Goal: Book appointment/travel/reservation

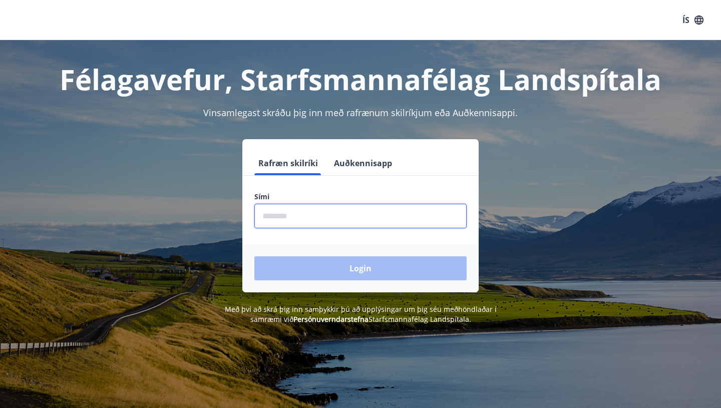
click at [349, 214] on input "phone" at bounding box center [360, 216] width 212 height 25
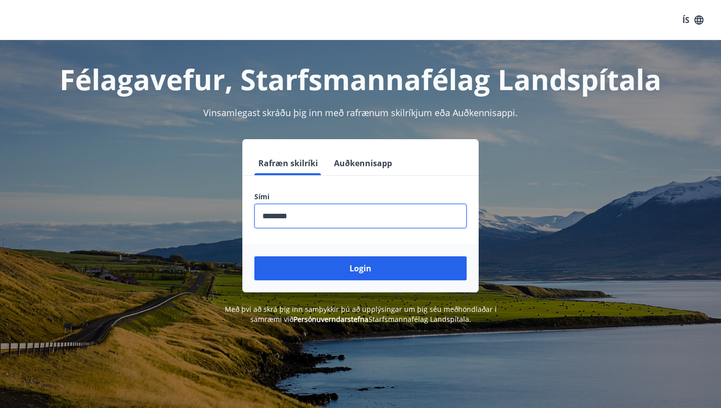
type input "********"
click at [254, 256] on button "Login" at bounding box center [360, 268] width 212 height 24
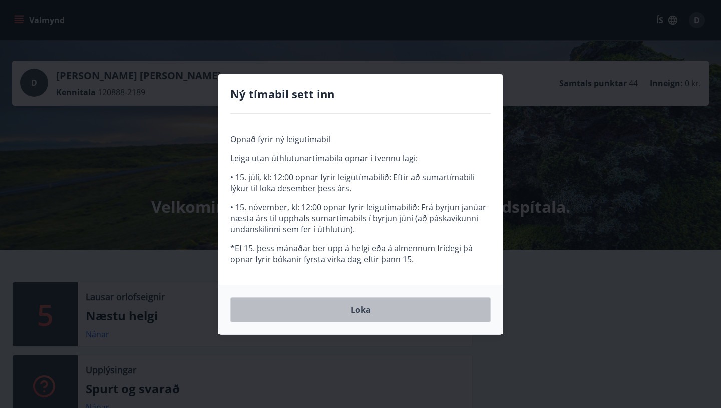
click at [372, 319] on button "Loka" at bounding box center [360, 310] width 260 height 25
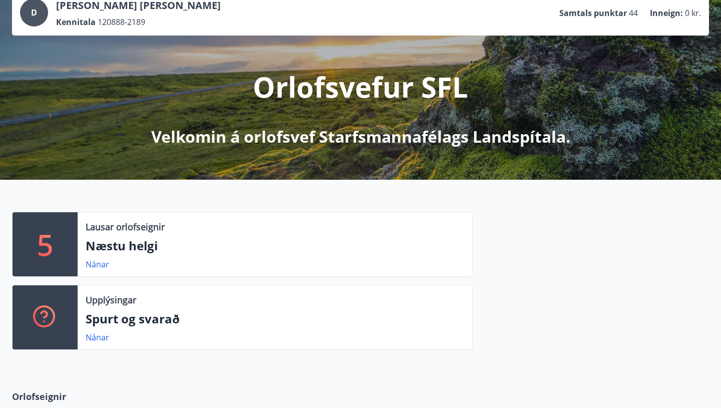
scroll to position [72, 0]
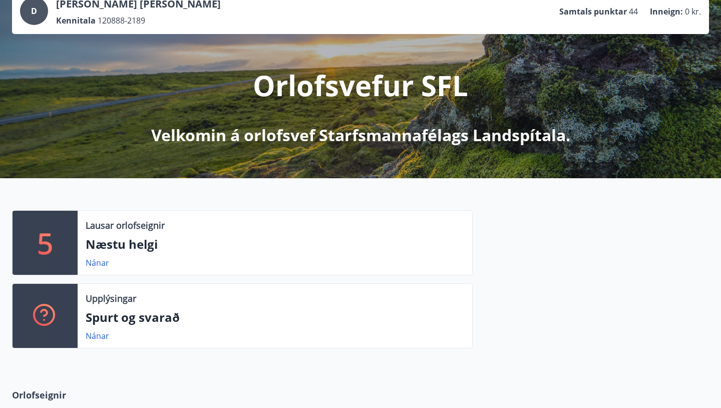
click at [150, 241] on p "Næstu helgi" at bounding box center [275, 244] width 379 height 17
click at [94, 259] on link "Nánar" at bounding box center [98, 262] width 24 height 11
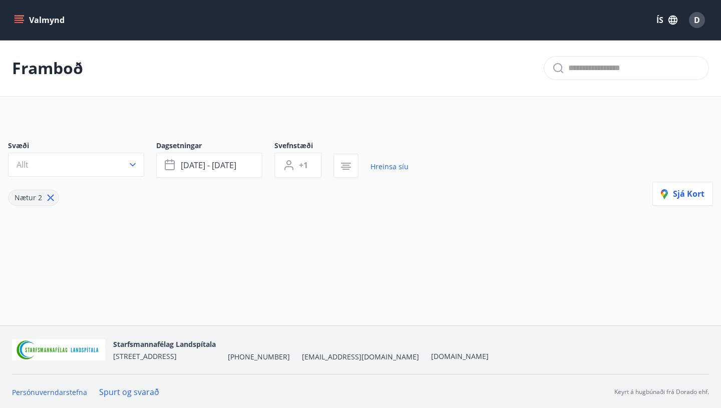
type input "*"
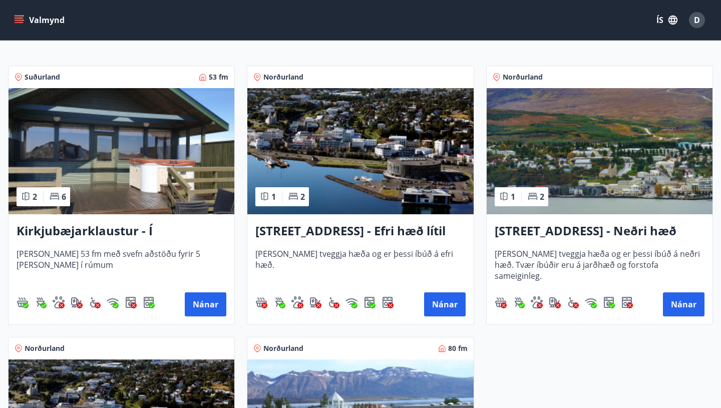
scroll to position [192, 0]
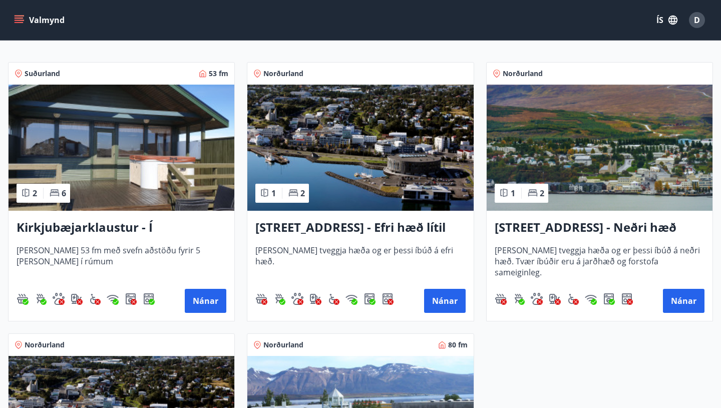
click at [132, 234] on h3 "Kirkjubæjarklaustur - Í landi Hæðargarðs" at bounding box center [122, 228] width 210 height 18
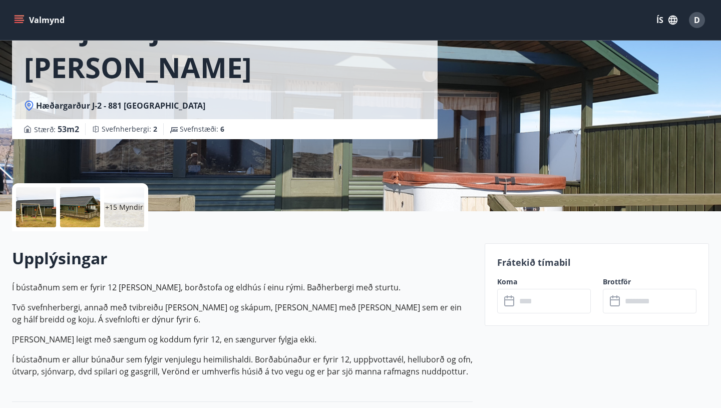
scroll to position [57, 0]
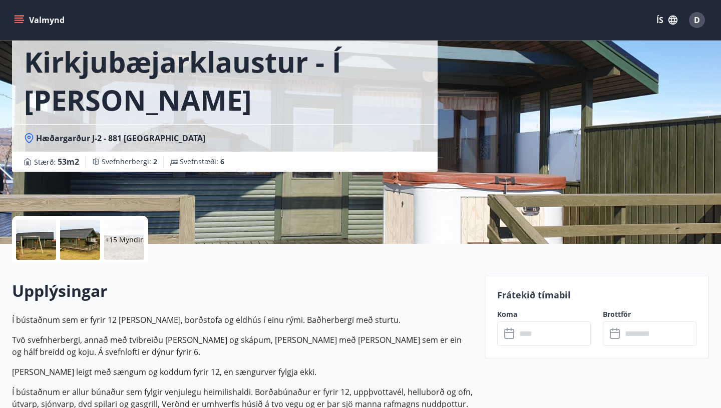
click at [121, 239] on p "+15 Myndir" at bounding box center [124, 240] width 38 height 10
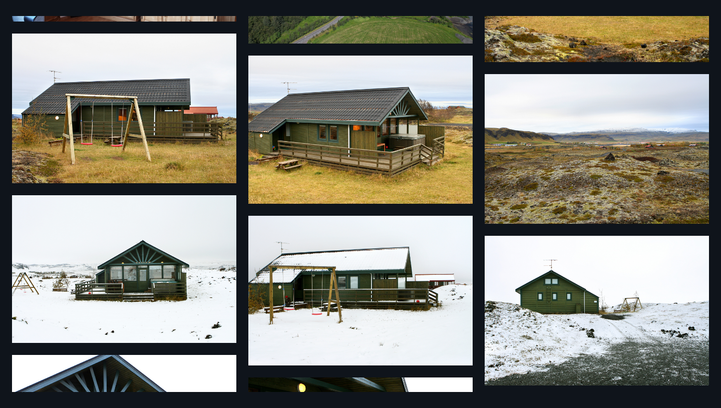
scroll to position [0, 0]
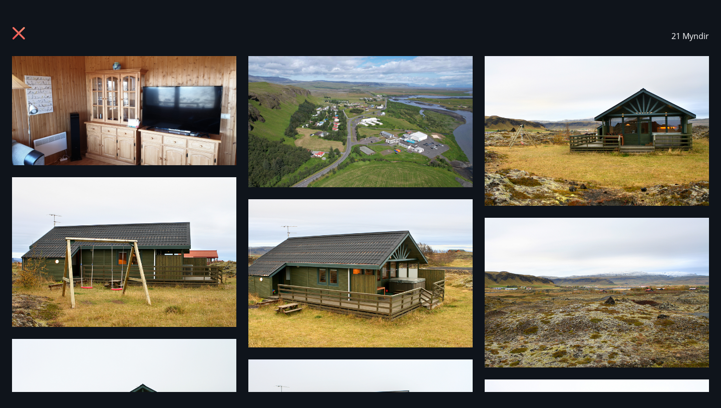
click at [19, 35] on icon at bounding box center [20, 35] width 16 height 16
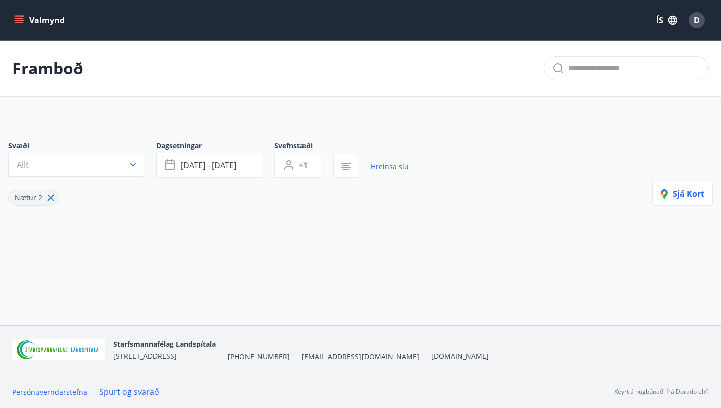
type input "*"
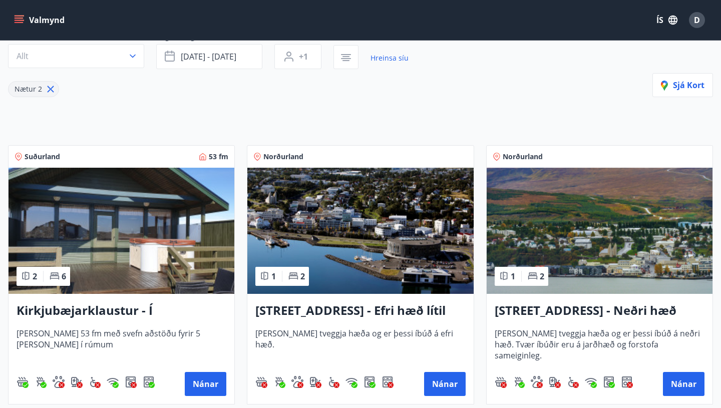
scroll to position [110, 0]
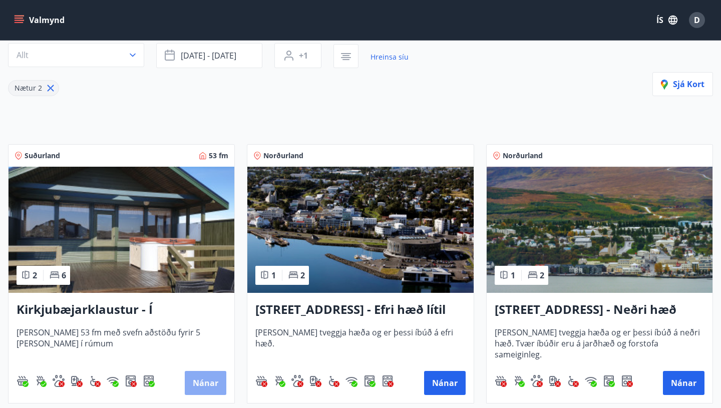
click at [209, 383] on button "Nánar" at bounding box center [206, 383] width 42 height 24
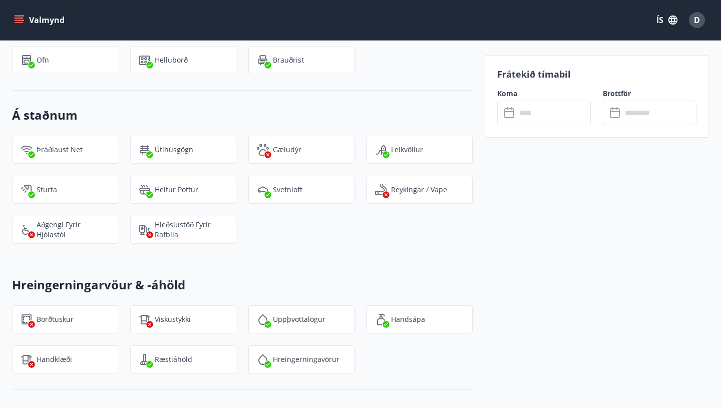
scroll to position [1064, 0]
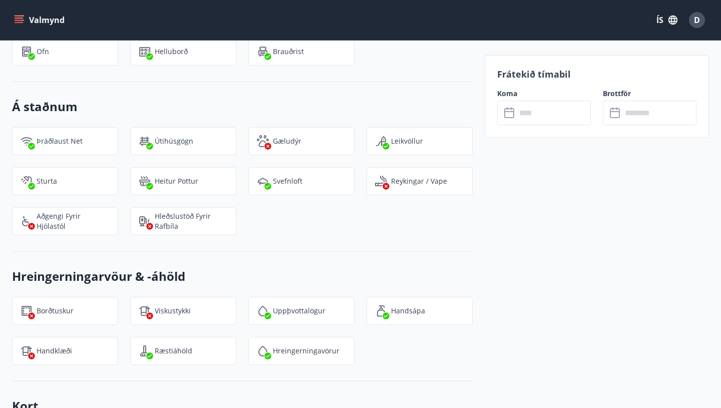
click at [540, 110] on input "text" at bounding box center [553, 113] width 75 height 25
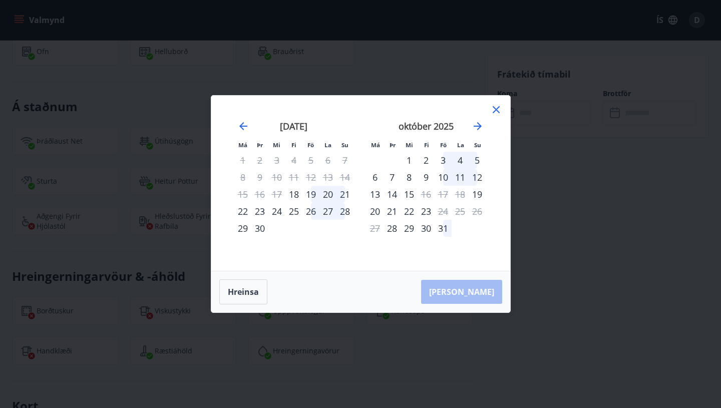
click at [311, 193] on div "19" at bounding box center [311, 194] width 17 height 17
click at [347, 195] on div "21" at bounding box center [345, 194] width 17 height 17
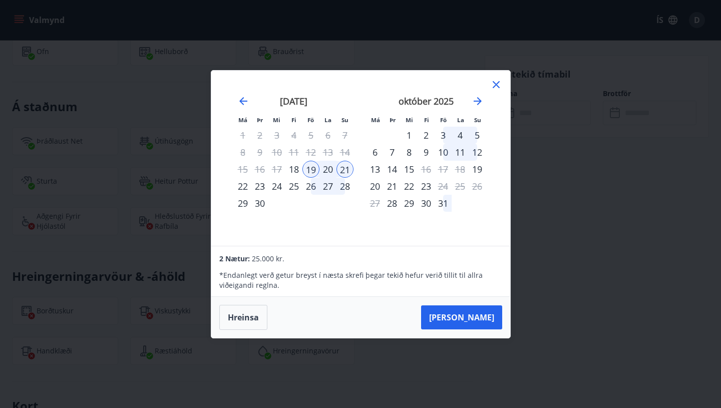
click at [494, 82] on icon at bounding box center [496, 84] width 7 height 7
